Goal: Find specific page/section: Find specific page/section

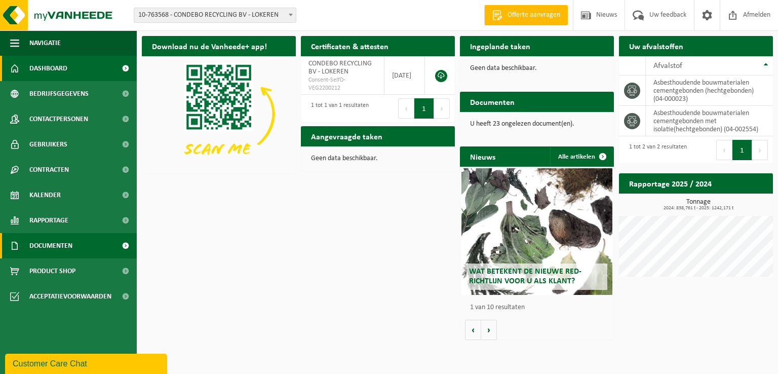
click at [49, 242] on span "Documenten" at bounding box center [50, 245] width 43 height 25
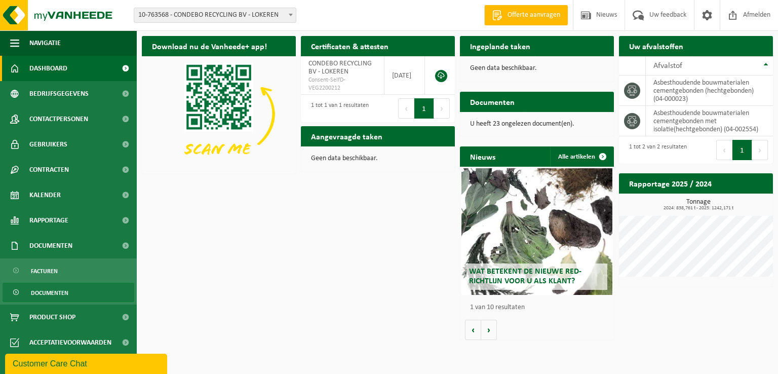
click at [47, 293] on span "Documenten" at bounding box center [49, 292] width 37 height 19
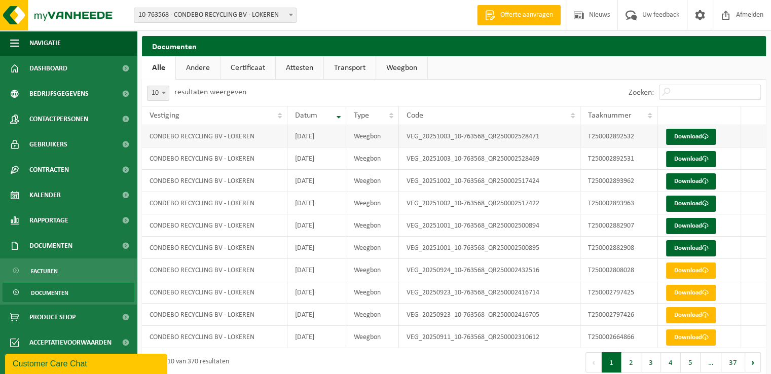
click at [318, 142] on td "[DATE]" at bounding box center [316, 136] width 59 height 22
